Goal: Obtain resource: Download file/media

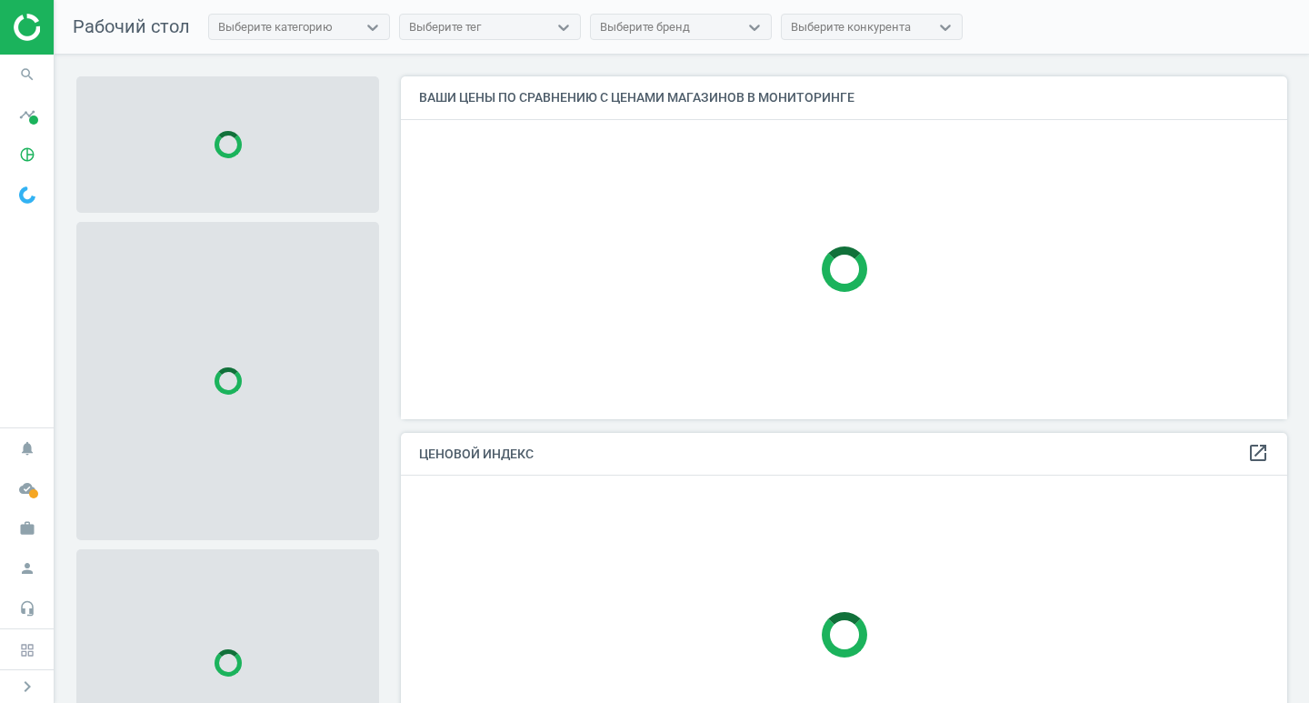
scroll to position [370, 901]
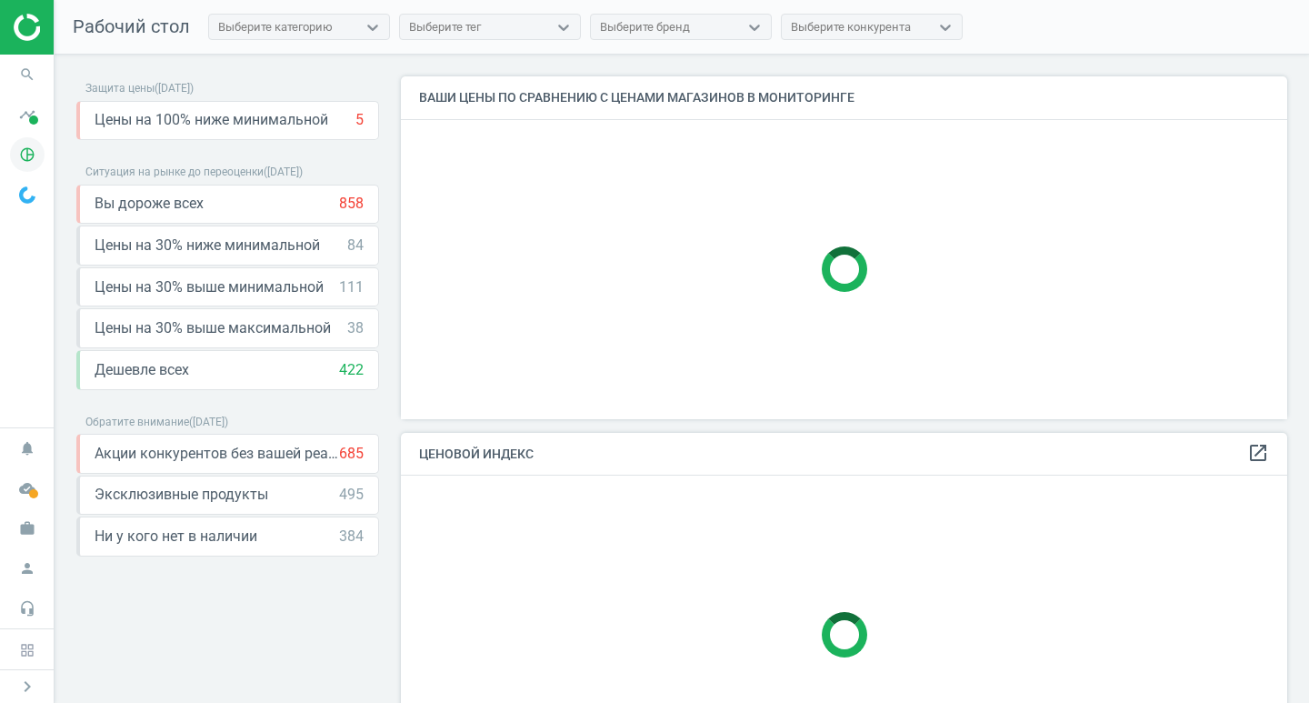
click at [26, 150] on icon "pie_chart_outlined" at bounding box center [27, 154] width 35 height 35
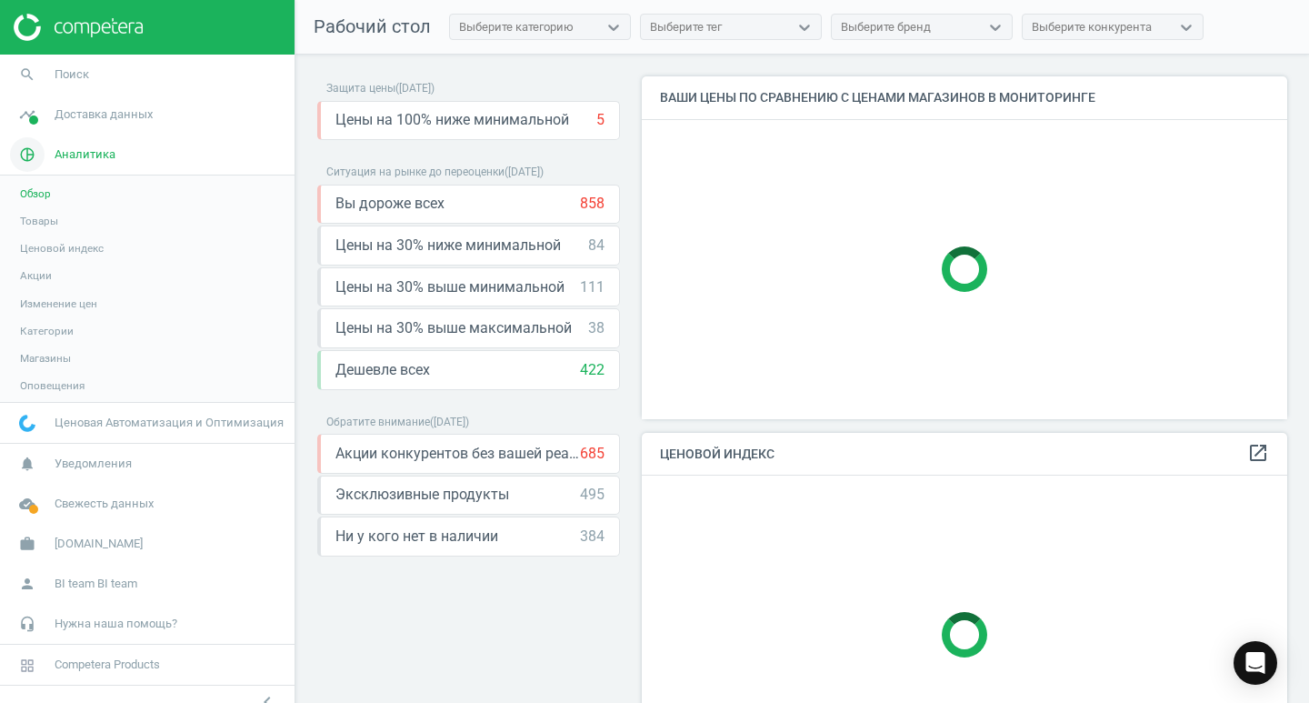
scroll to position [370, 660]
click at [112, 222] on link "Товары" at bounding box center [147, 220] width 295 height 27
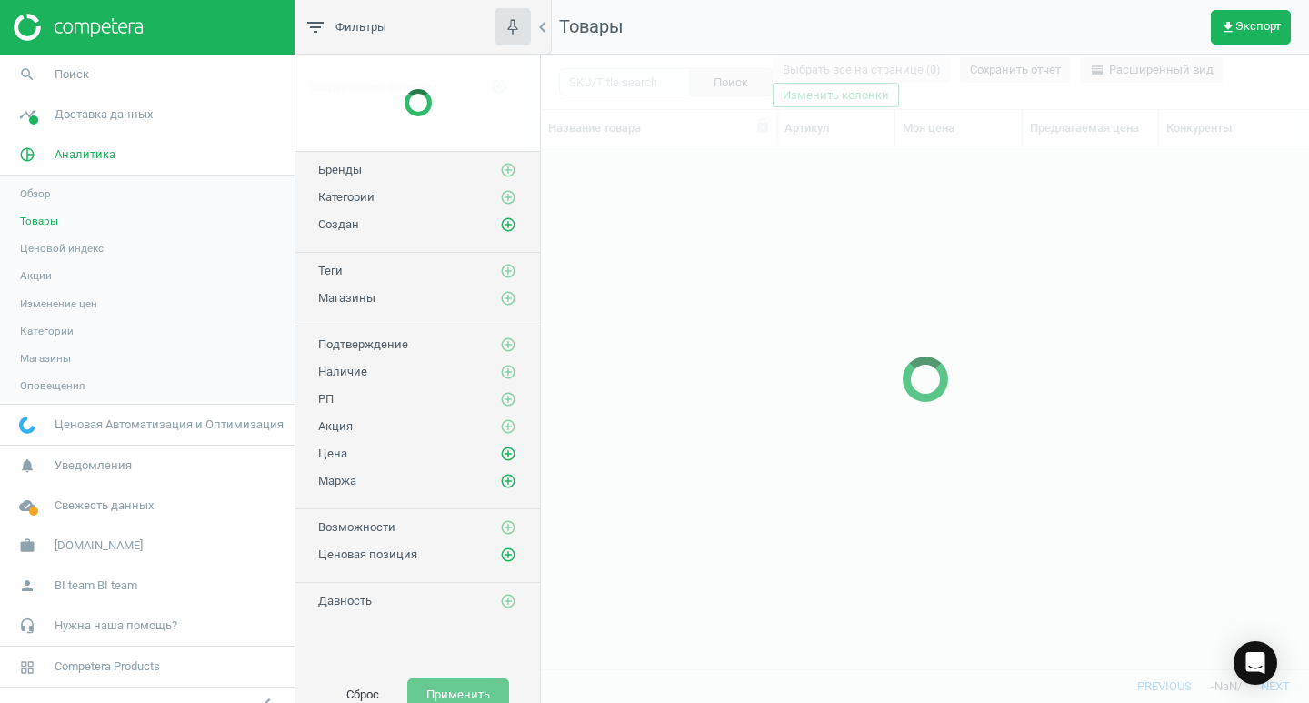
scroll to position [495, 755]
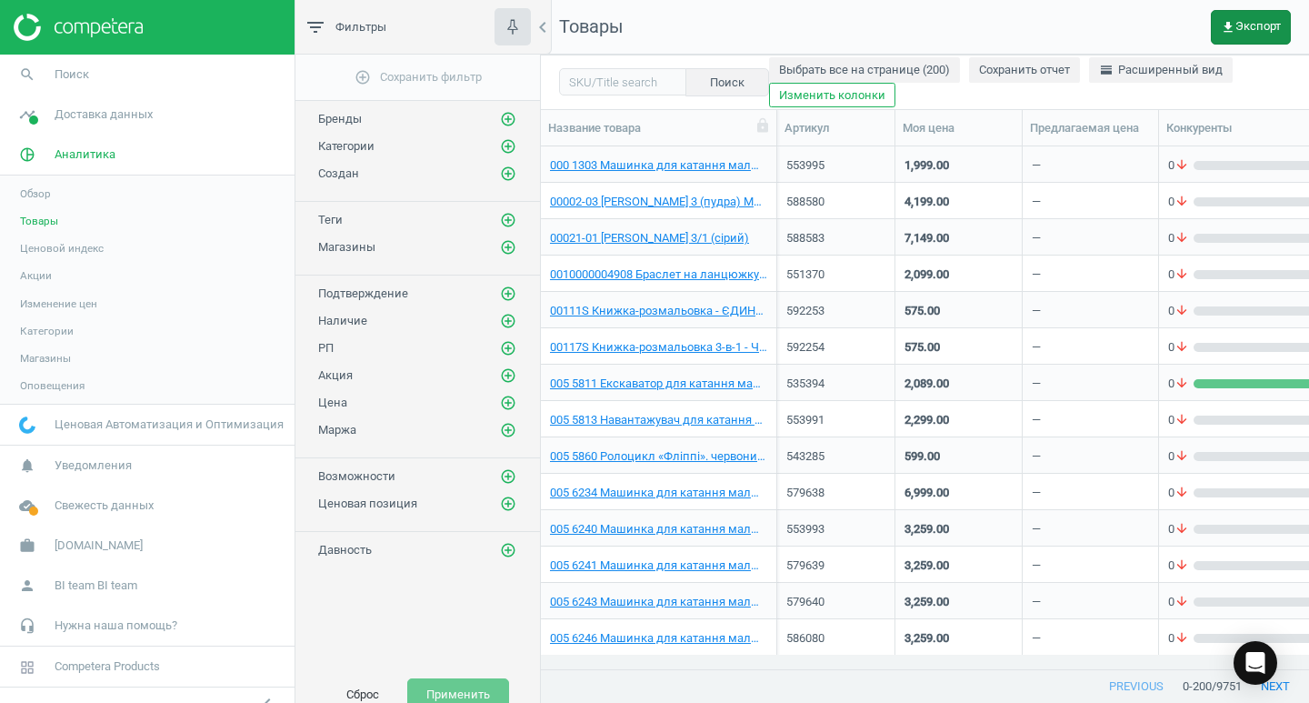
click at [1265, 28] on span "get_app Экспорт" at bounding box center [1251, 27] width 60 height 15
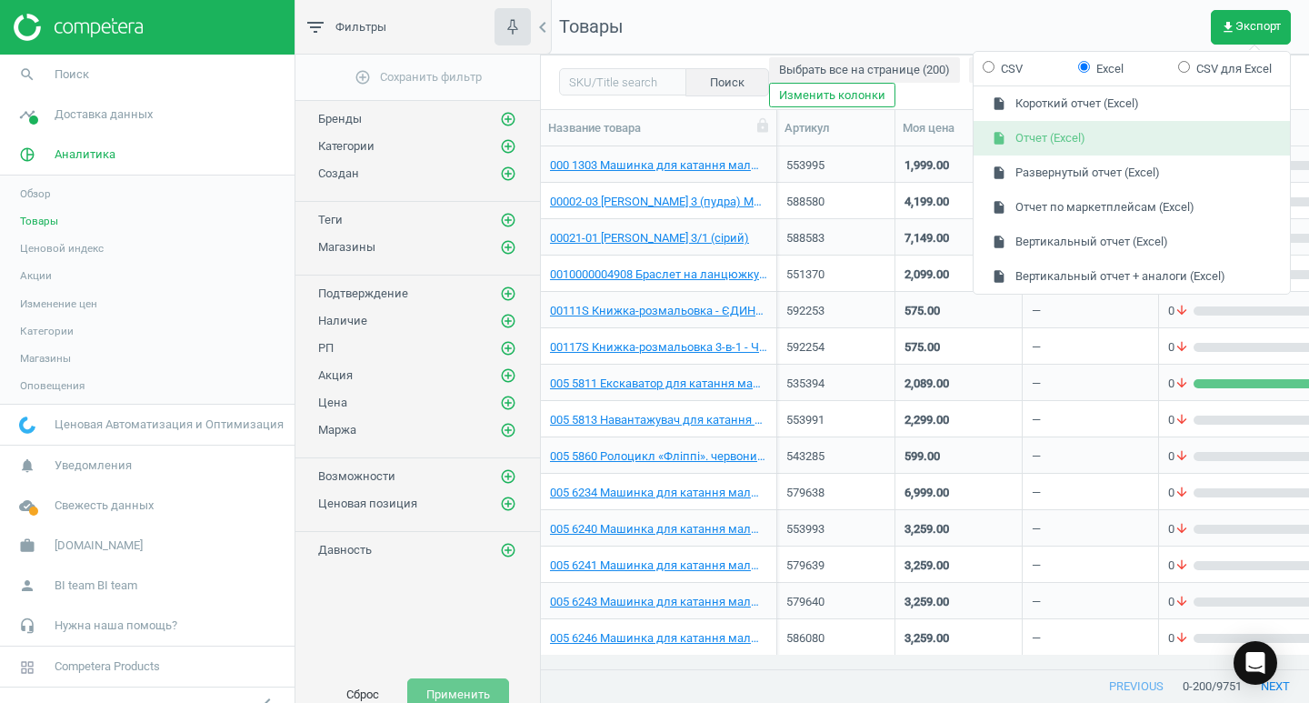
click at [1120, 127] on button "insert_drive_file Отчет (Excel)" at bounding box center [1132, 138] width 316 height 35
